Goal: Information Seeking & Learning: Check status

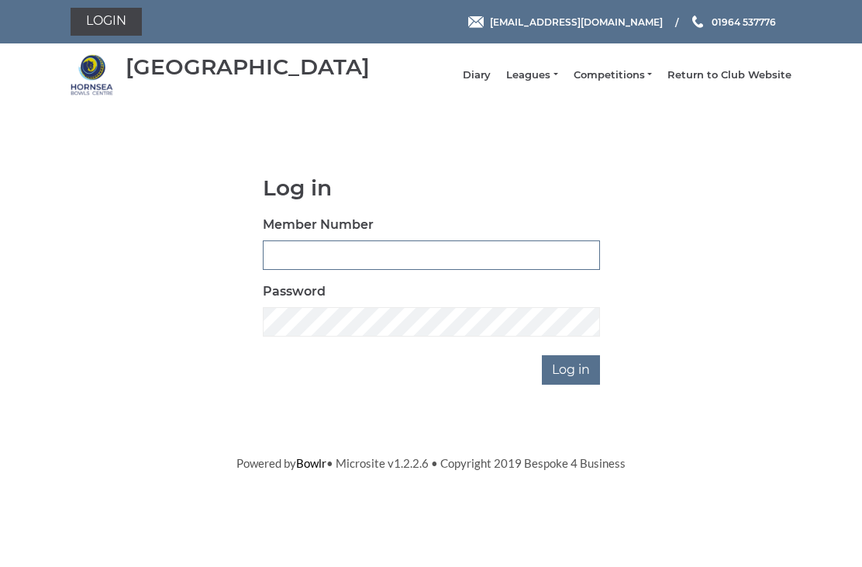
click at [369, 267] on input "Member Number" at bounding box center [431, 254] width 337 height 29
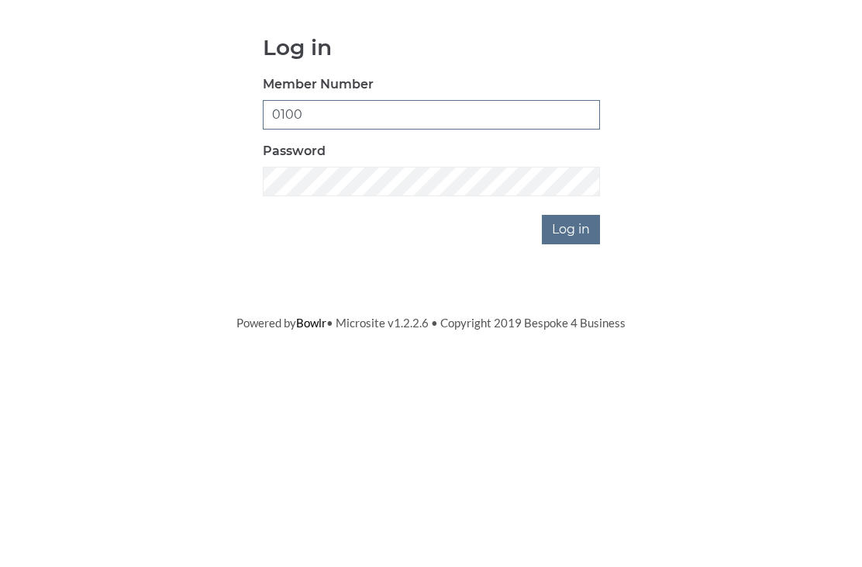
type input "0100"
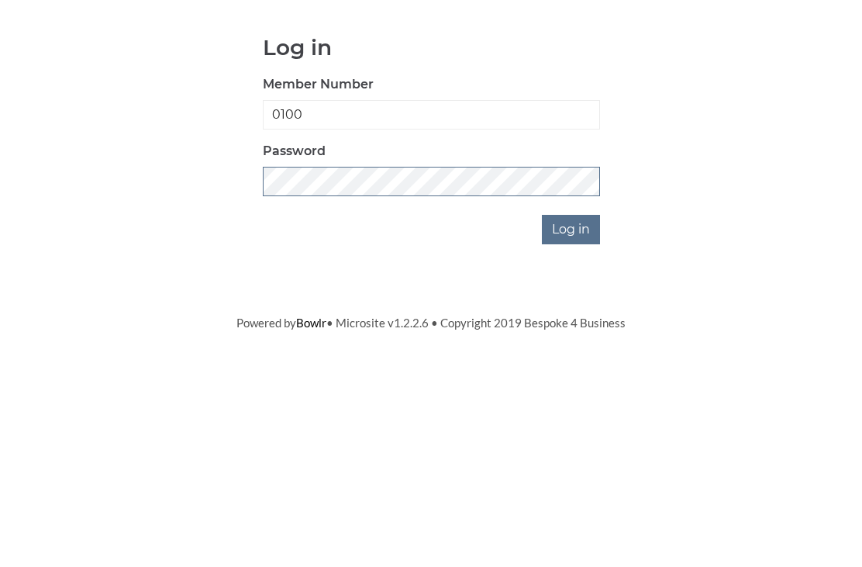
click at [572, 355] on input "Log in" at bounding box center [571, 369] width 58 height 29
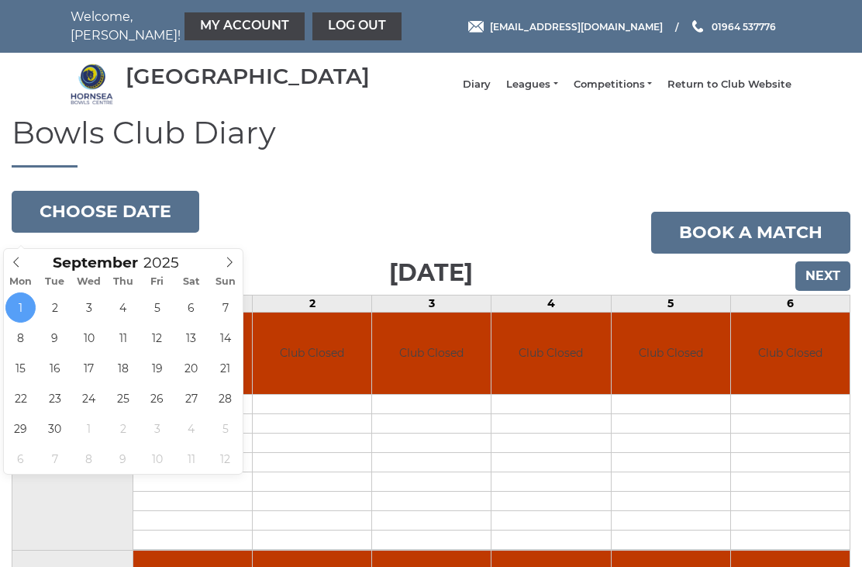
type input "2025-09-08"
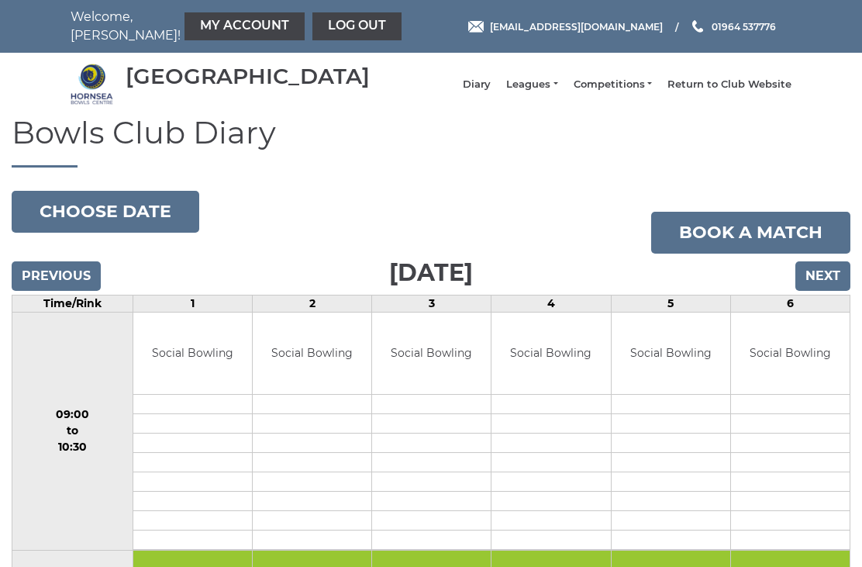
click at [831, 289] on input "Next" at bounding box center [823, 275] width 55 height 29
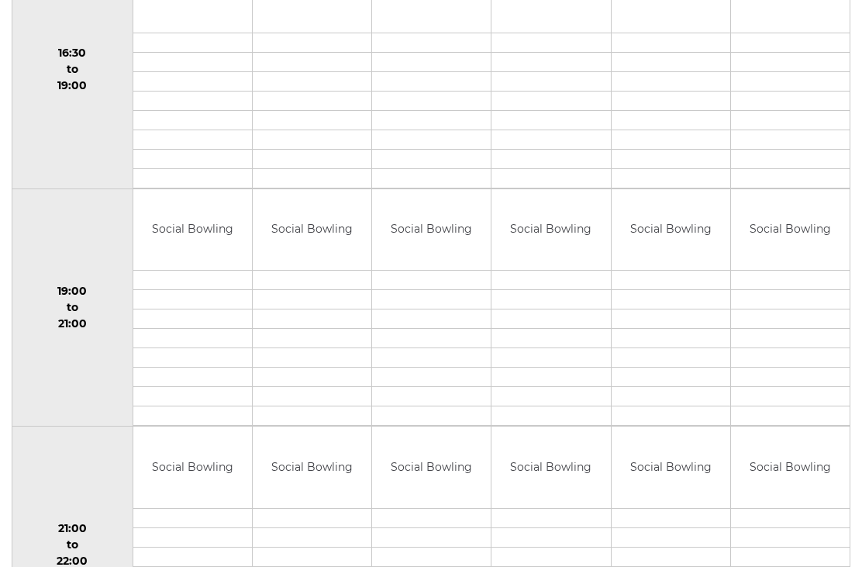
scroll to position [1412, 0]
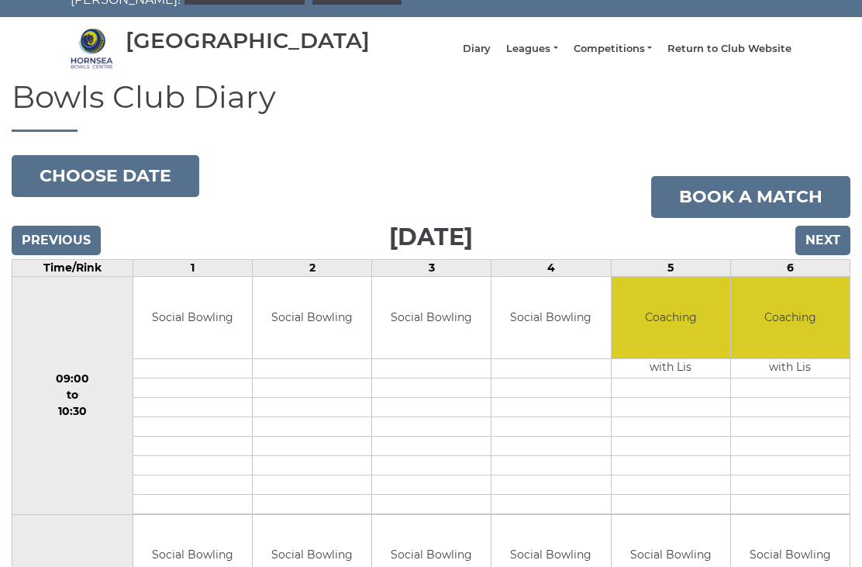
click at [828, 253] on input "Next" at bounding box center [823, 240] width 55 height 29
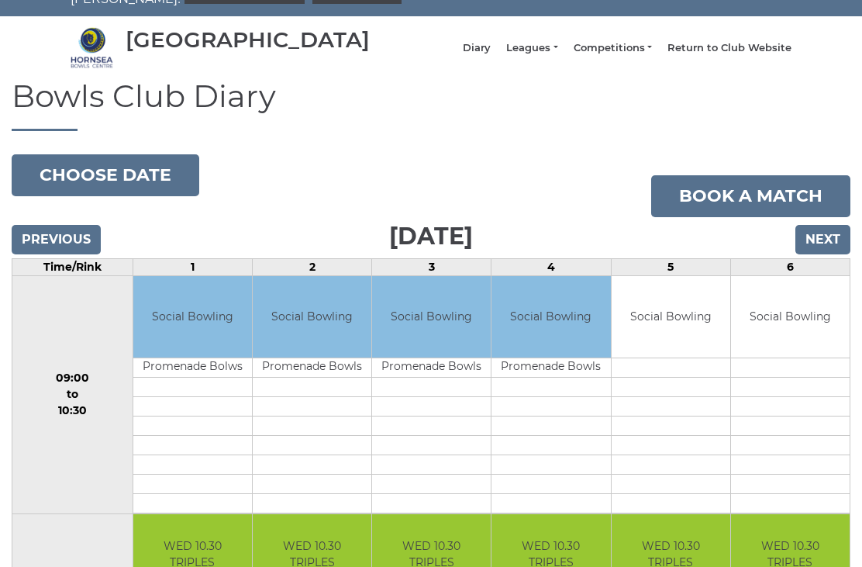
scroll to position [37, 0]
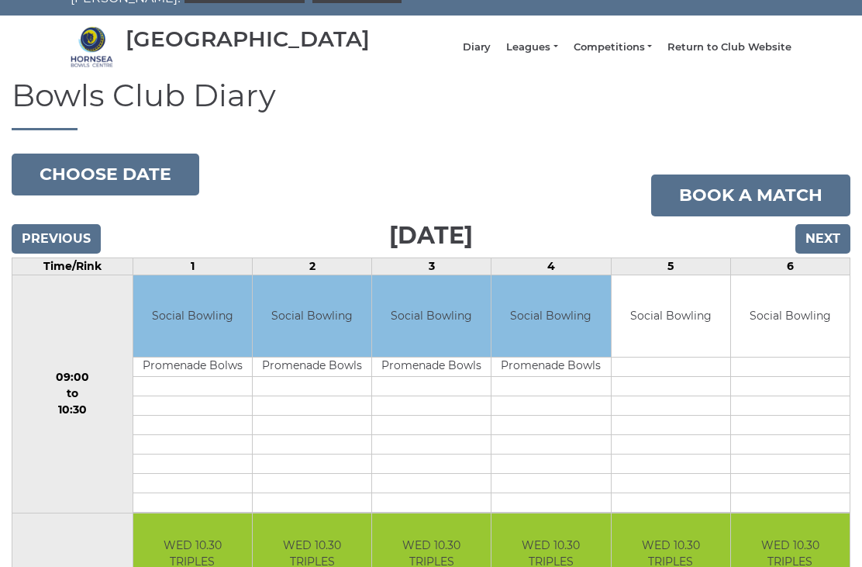
click at [53, 191] on button "Choose date" at bounding box center [106, 175] width 188 height 42
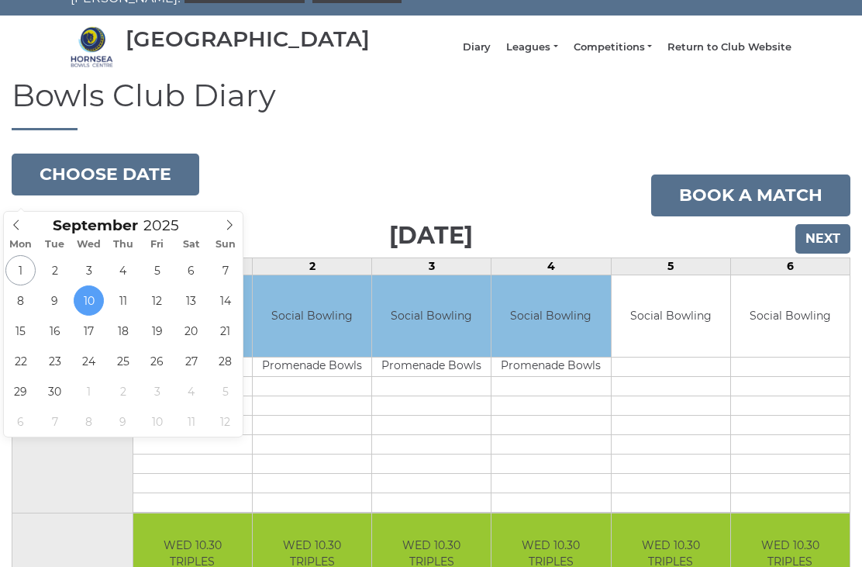
type input "[DATE]"
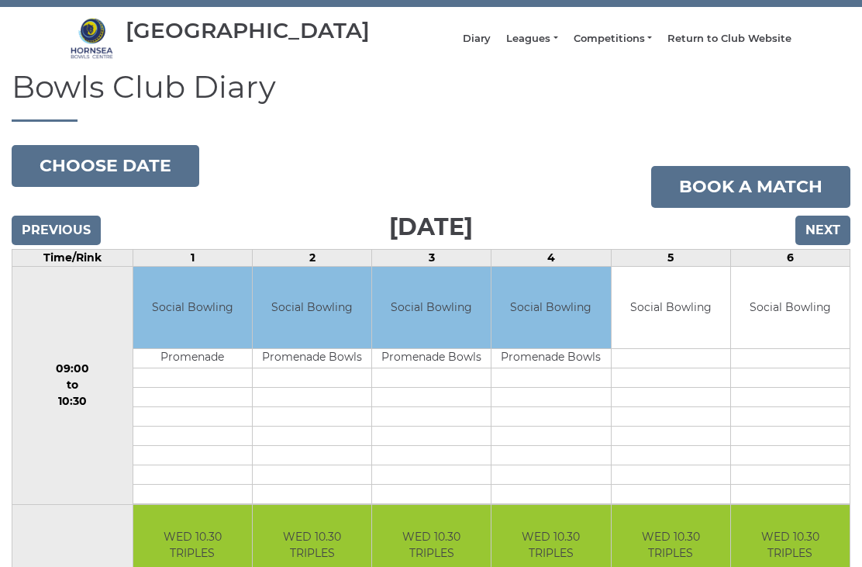
scroll to position [46, 0]
click at [97, 185] on button "Choose date" at bounding box center [106, 166] width 188 height 42
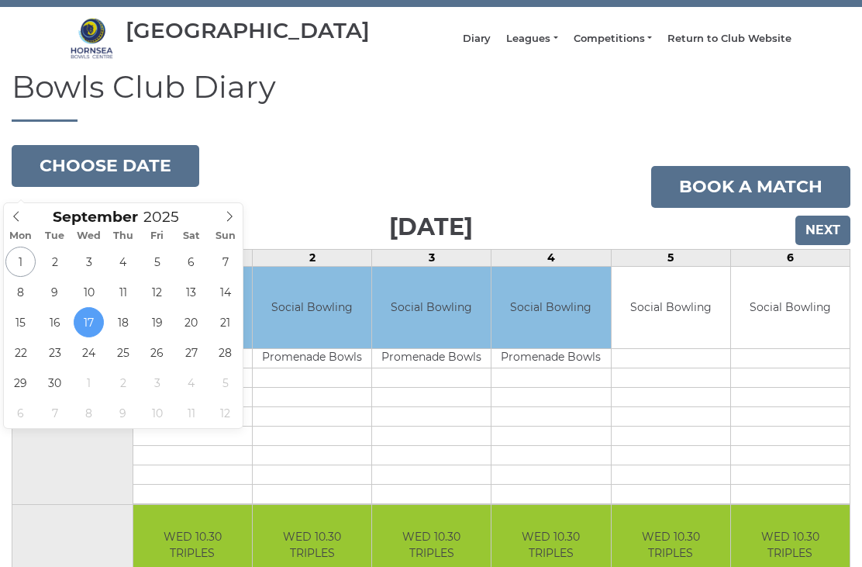
type input "2025-09-18"
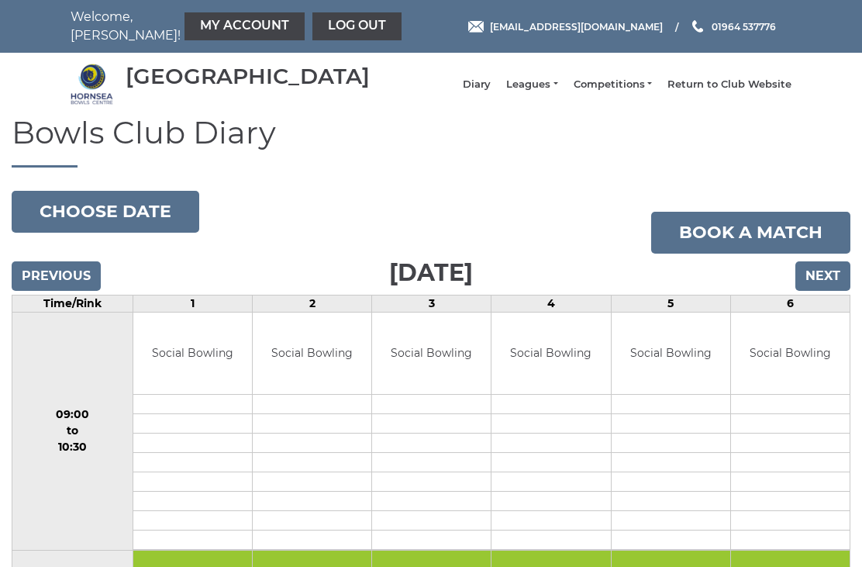
click at [123, 223] on button "Choose date" at bounding box center [106, 212] width 188 height 42
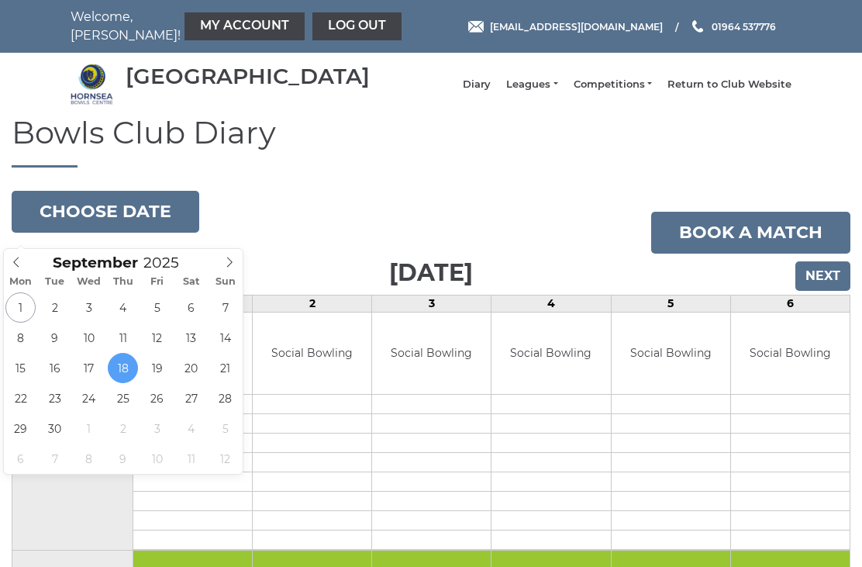
type input "[DATE]"
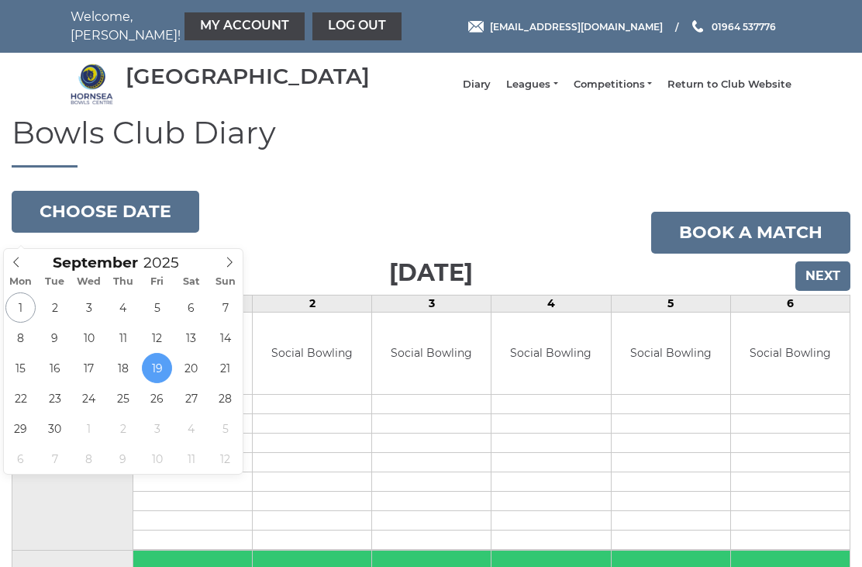
type input "2025-09-23"
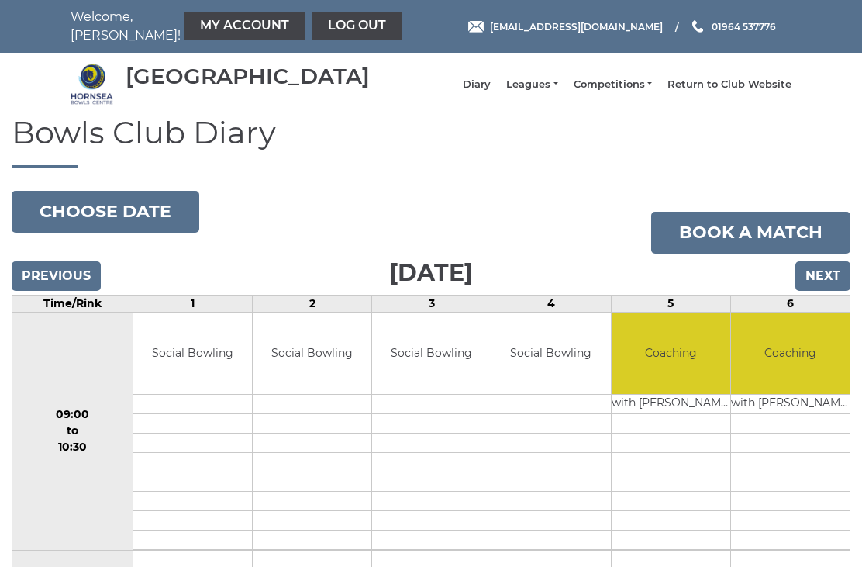
click at [83, 288] on input "Previous" at bounding box center [56, 275] width 89 height 29
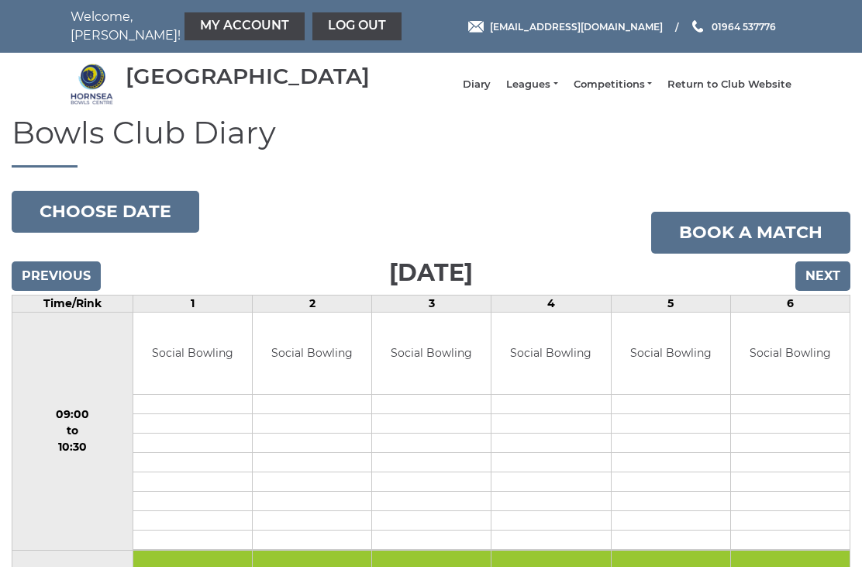
click at [126, 220] on button "Choose date" at bounding box center [106, 212] width 188 height 42
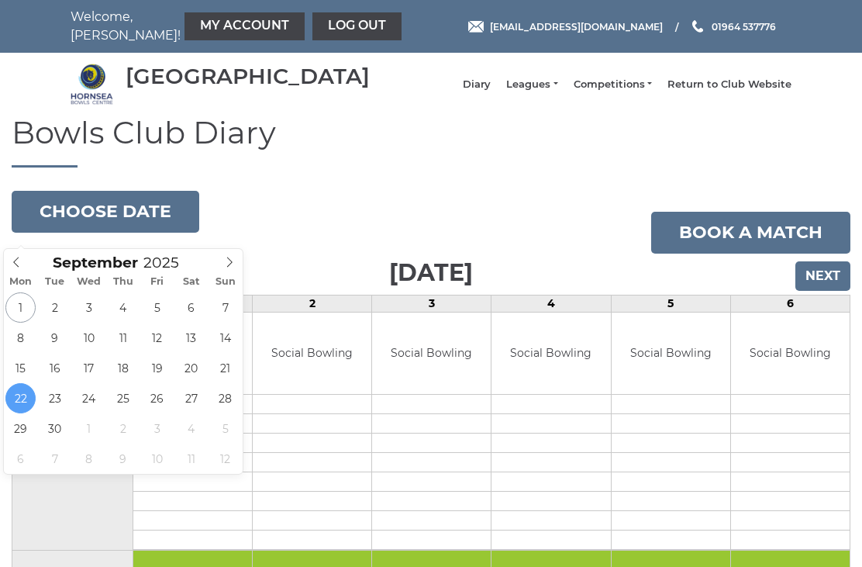
type input "2025-09-24"
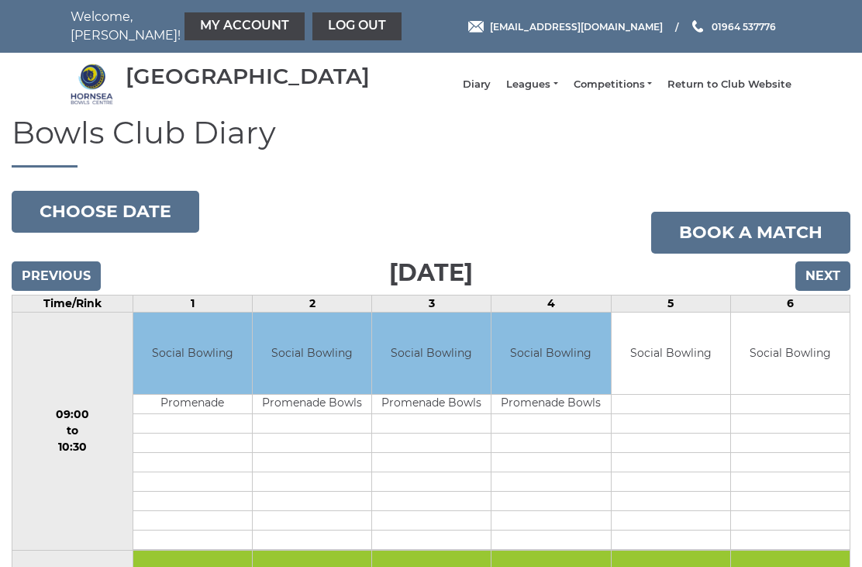
click at [553, 88] on link "Leagues" at bounding box center [531, 85] width 51 height 14
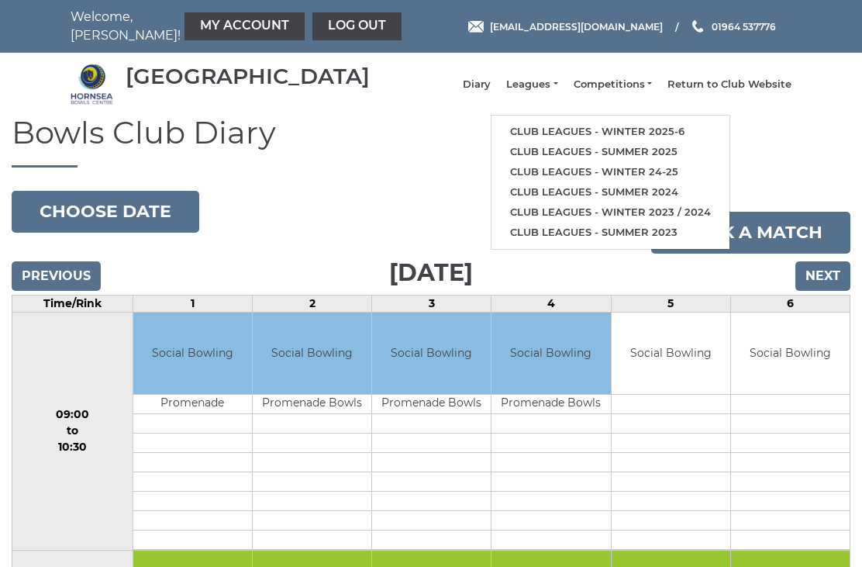
click at [659, 139] on link "Club leagues - Winter 2025-6" at bounding box center [611, 132] width 238 height 20
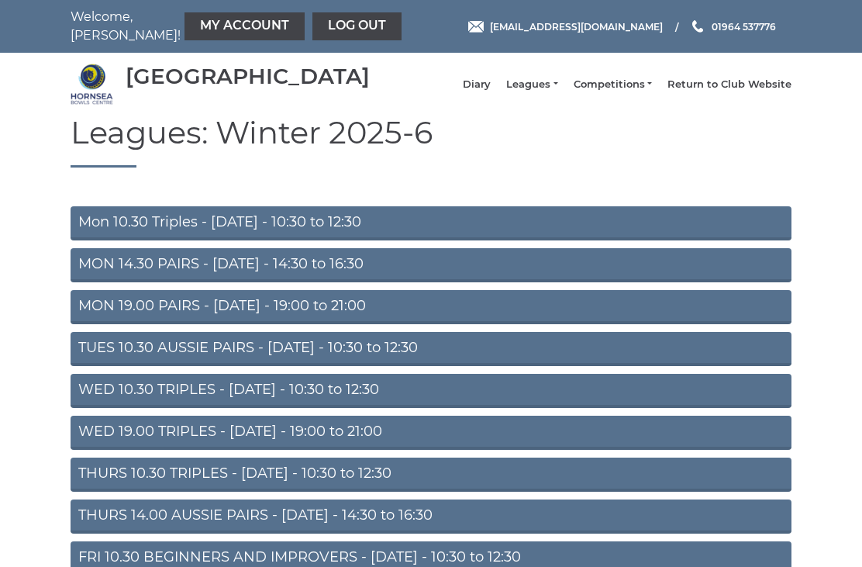
click at [372, 450] on link "WED 19.00 TRIPLES - [DATE] - 19:00 to 21:00" at bounding box center [431, 433] width 721 height 34
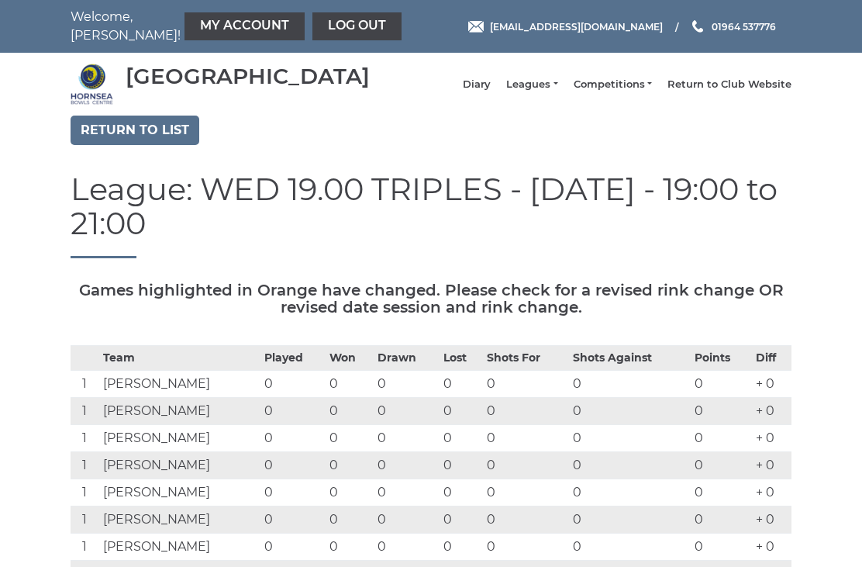
click at [135, 145] on link "Return to list" at bounding box center [135, 130] width 129 height 29
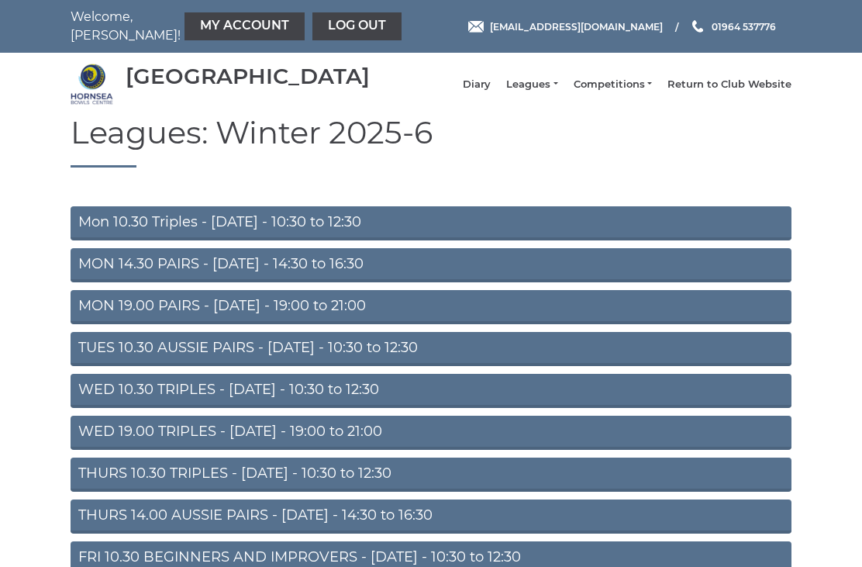
click at [345, 362] on link "TUES 10.30 AUSSIE PAIRS - Tuesday - 10:30 to 12:30" at bounding box center [431, 349] width 721 height 34
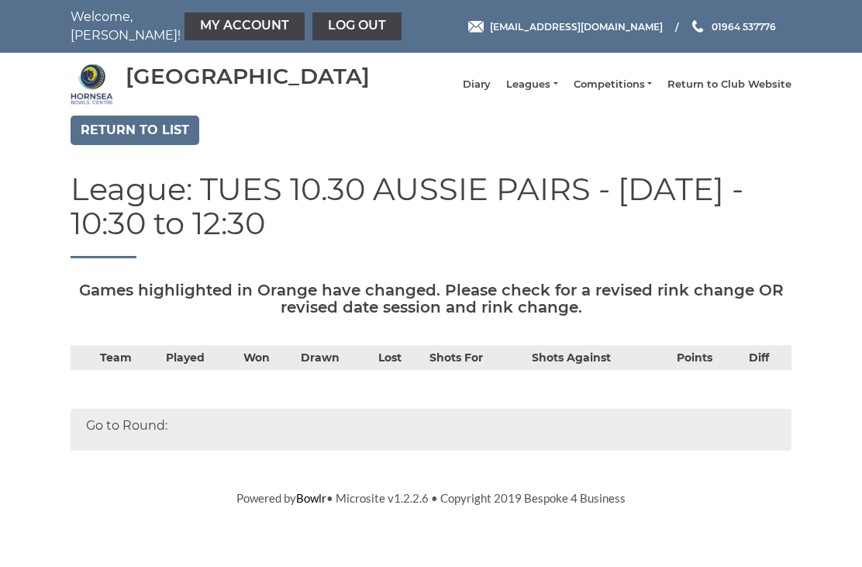
click at [344, 358] on th "Drawn" at bounding box center [336, 358] width 78 height 25
click at [133, 145] on link "Return to list" at bounding box center [135, 130] width 129 height 29
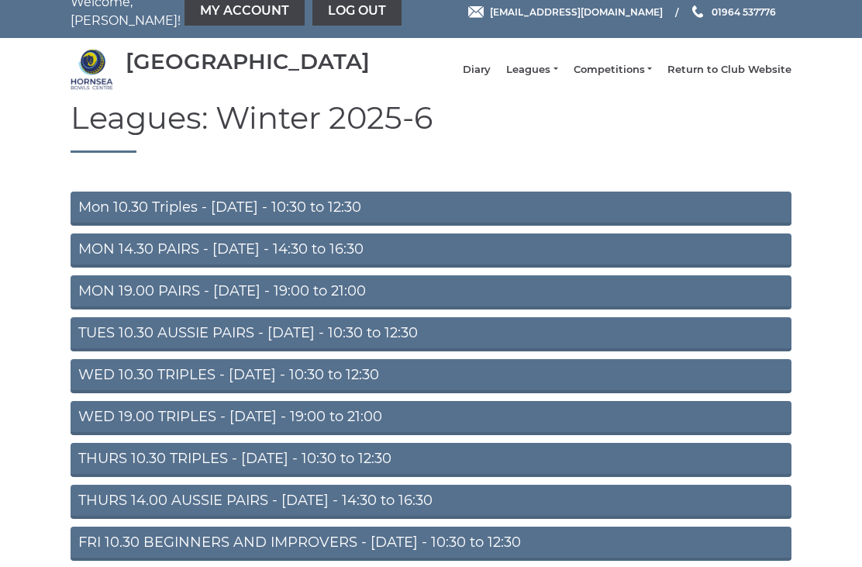
scroll to position [46, 0]
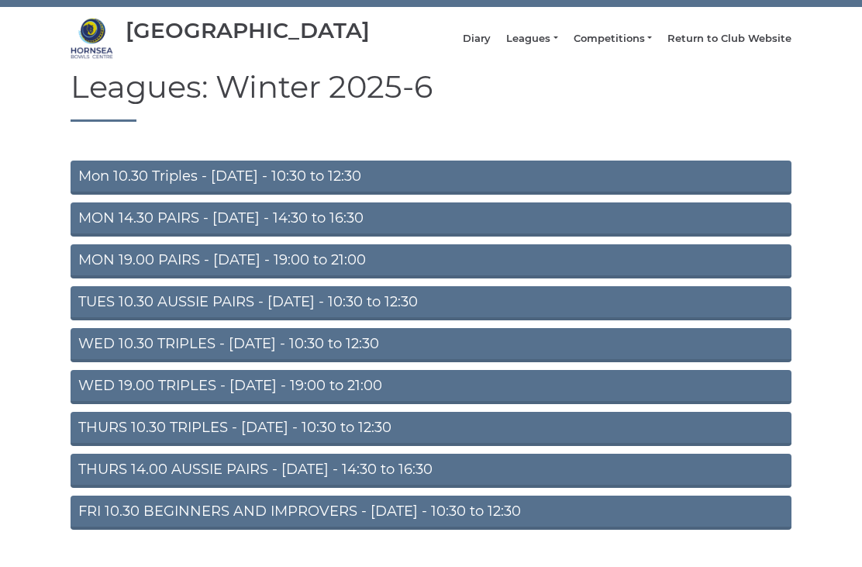
click at [386, 530] on link "FRI 10.30 BEGINNERS AND IMPROVERS - [DATE] - 10:30 to 12:30" at bounding box center [431, 513] width 721 height 34
